Goal: Share content

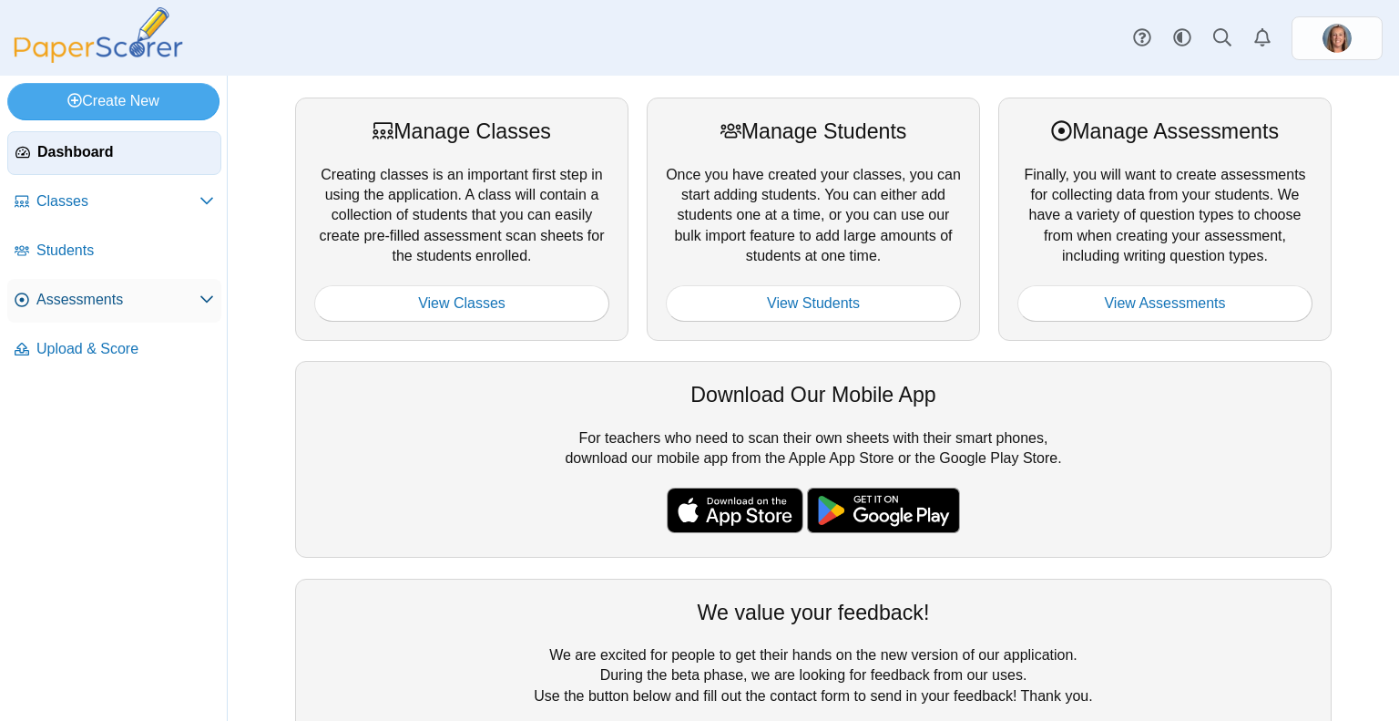
click at [99, 311] on link "Assessments" at bounding box center [114, 301] width 214 height 44
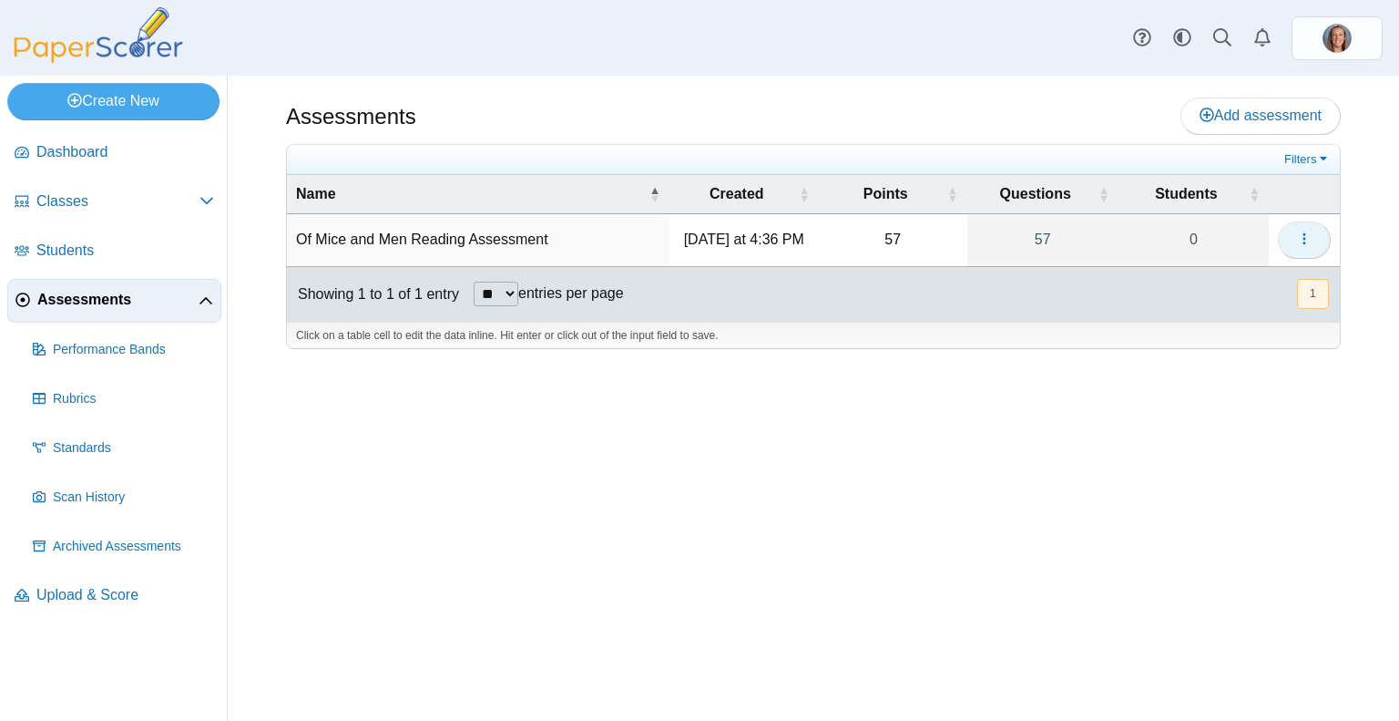
click at [1308, 237] on icon "button" at bounding box center [1304, 238] width 15 height 15
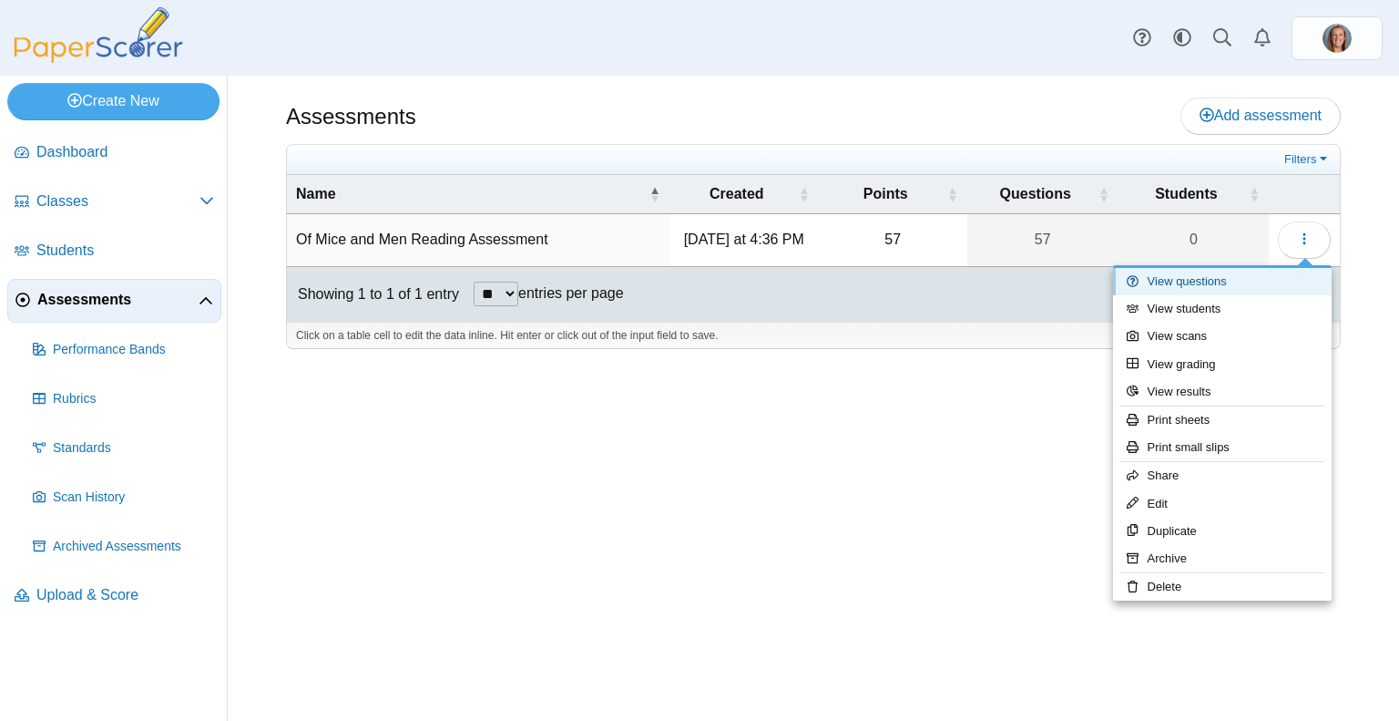
click at [1246, 287] on link "View questions" at bounding box center [1222, 281] width 219 height 27
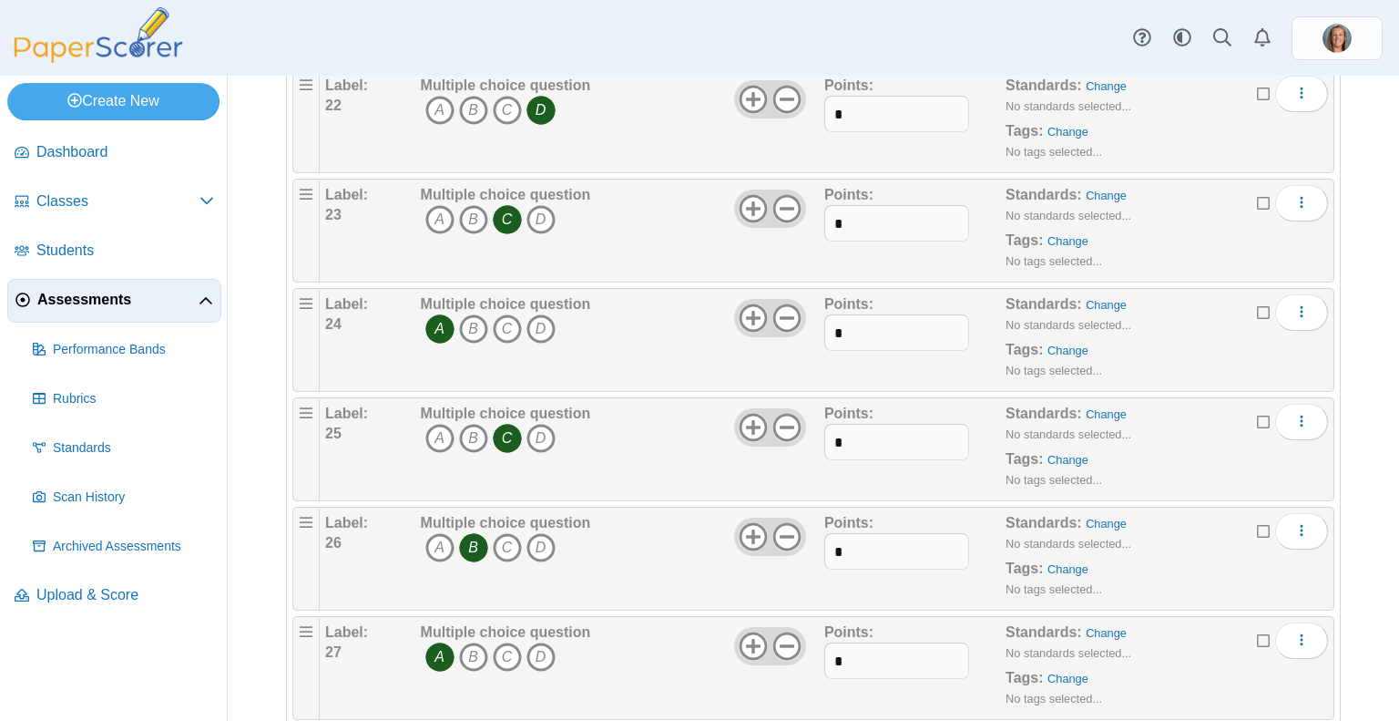
scroll to position [2440, 0]
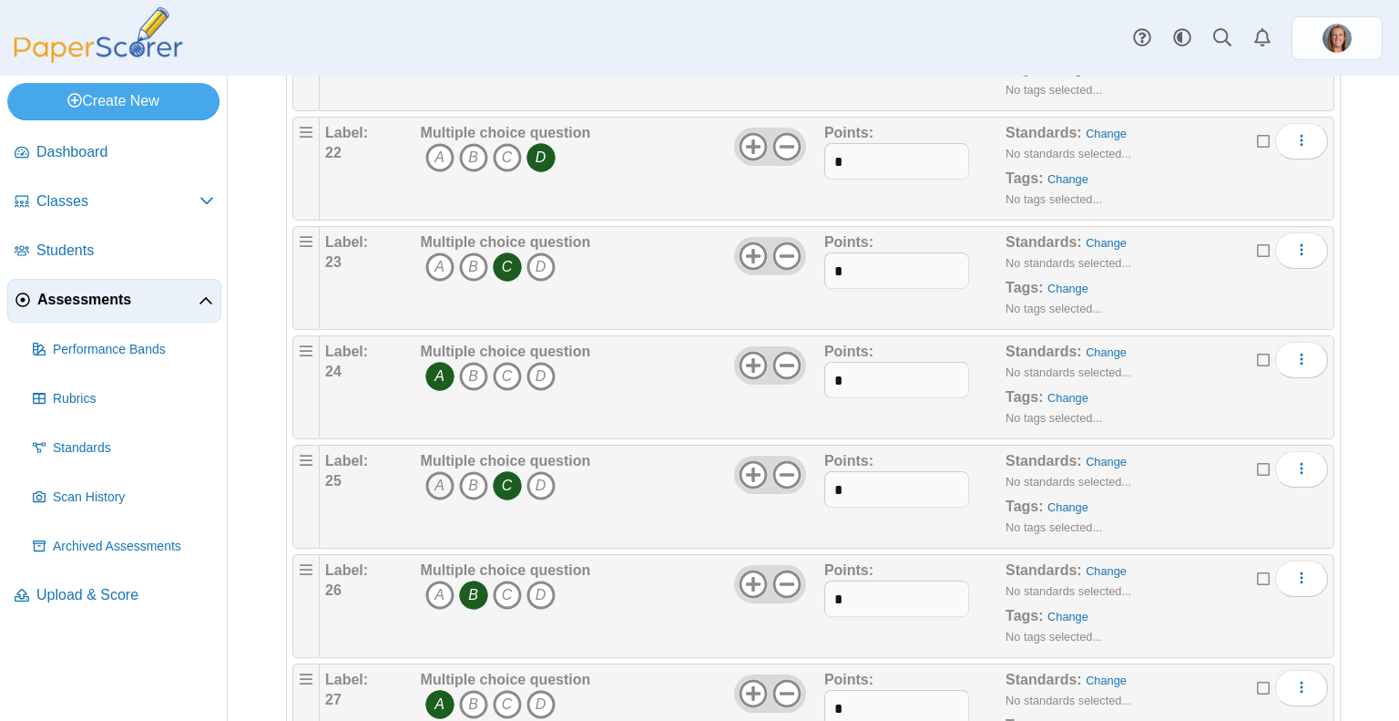
click at [428, 471] on icon "A" at bounding box center [439, 485] width 29 height 29
click at [500, 471] on icon "C" at bounding box center [507, 485] width 29 height 29
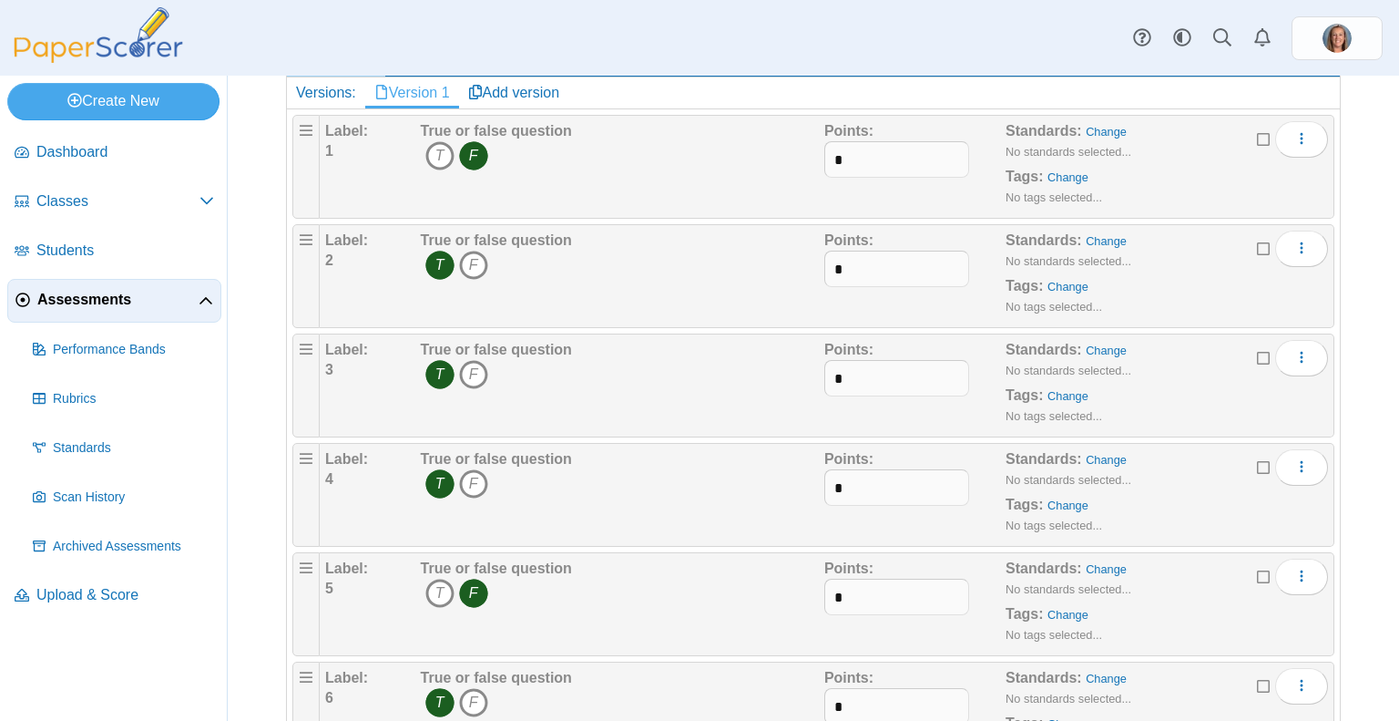
scroll to position [0, 0]
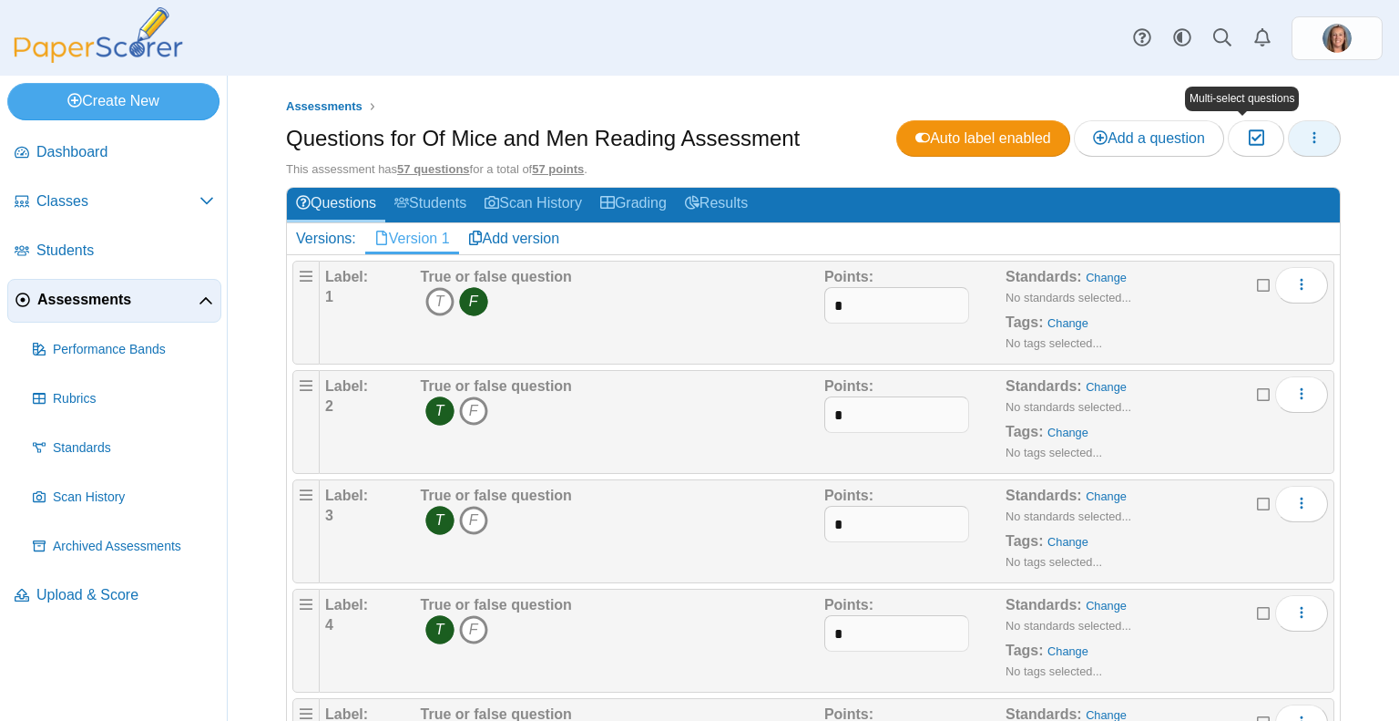
click at [1290, 133] on button "button" at bounding box center [1314, 138] width 53 height 36
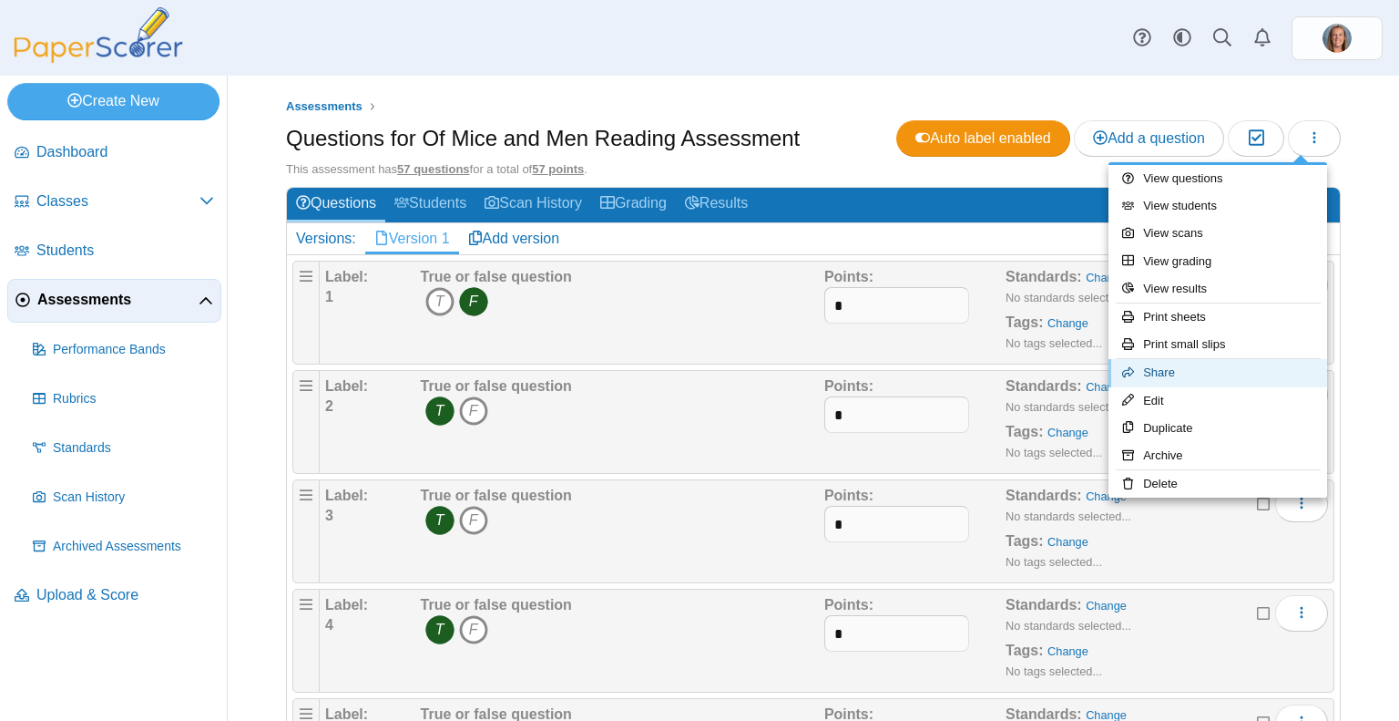
click at [1151, 362] on link "Share" at bounding box center [1218, 372] width 219 height 27
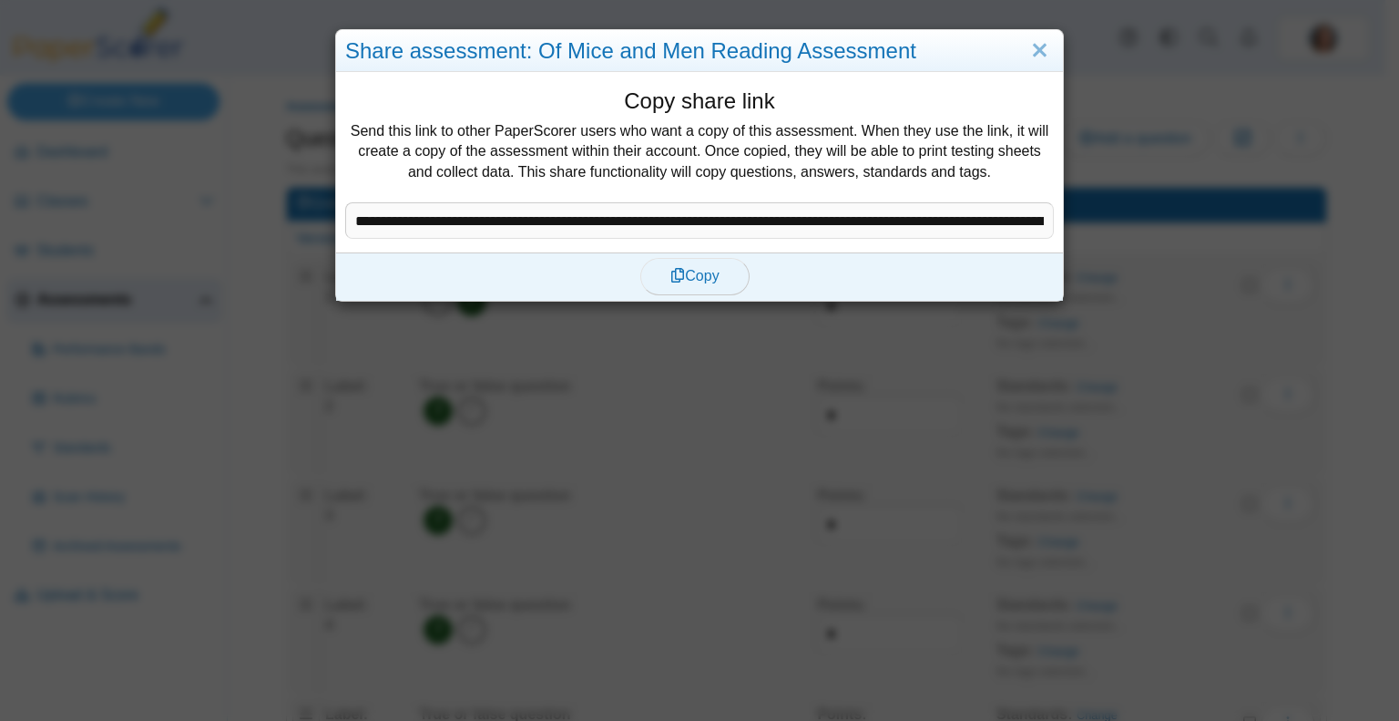
click at [688, 273] on span "Copy" at bounding box center [694, 275] width 48 height 15
type textarea "**********"
click at [1038, 46] on link "Close" at bounding box center [1040, 51] width 28 height 31
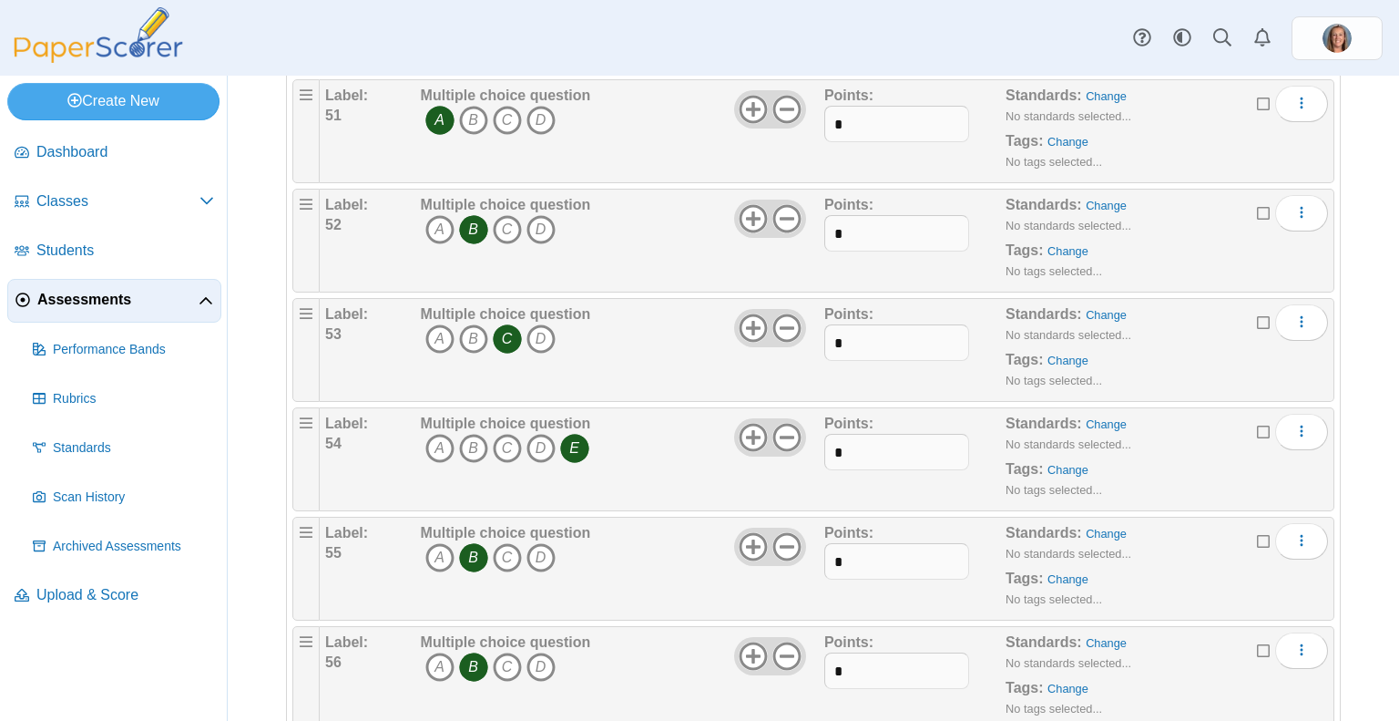
scroll to position [5783, 0]
